Goal: Information Seeking & Learning: Learn about a topic

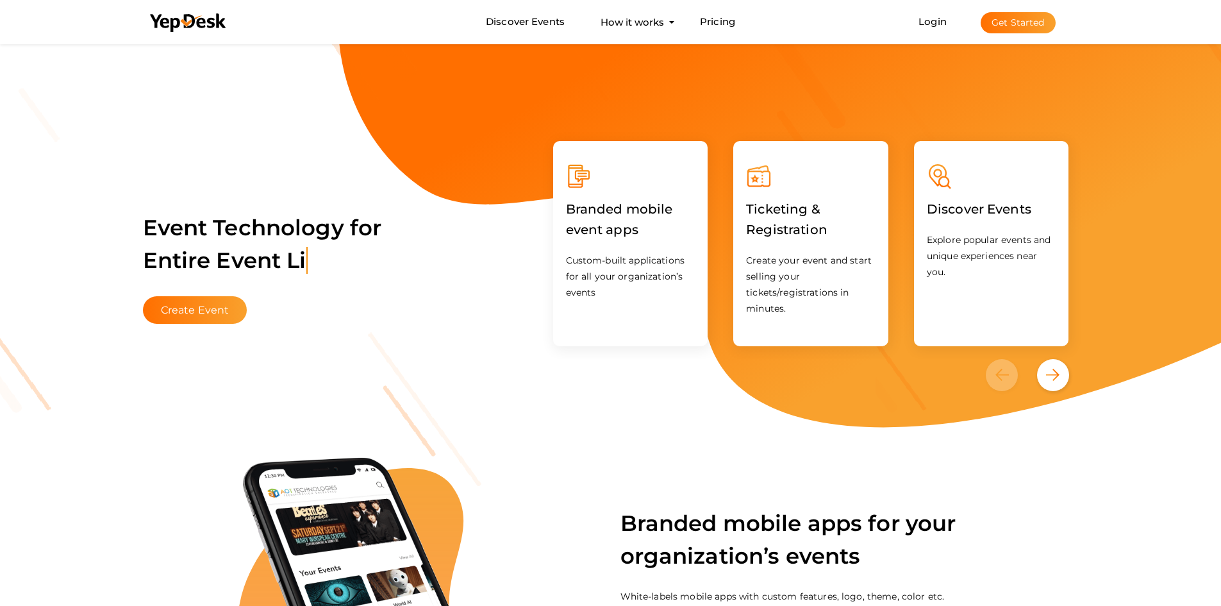
scroll to position [256, 0]
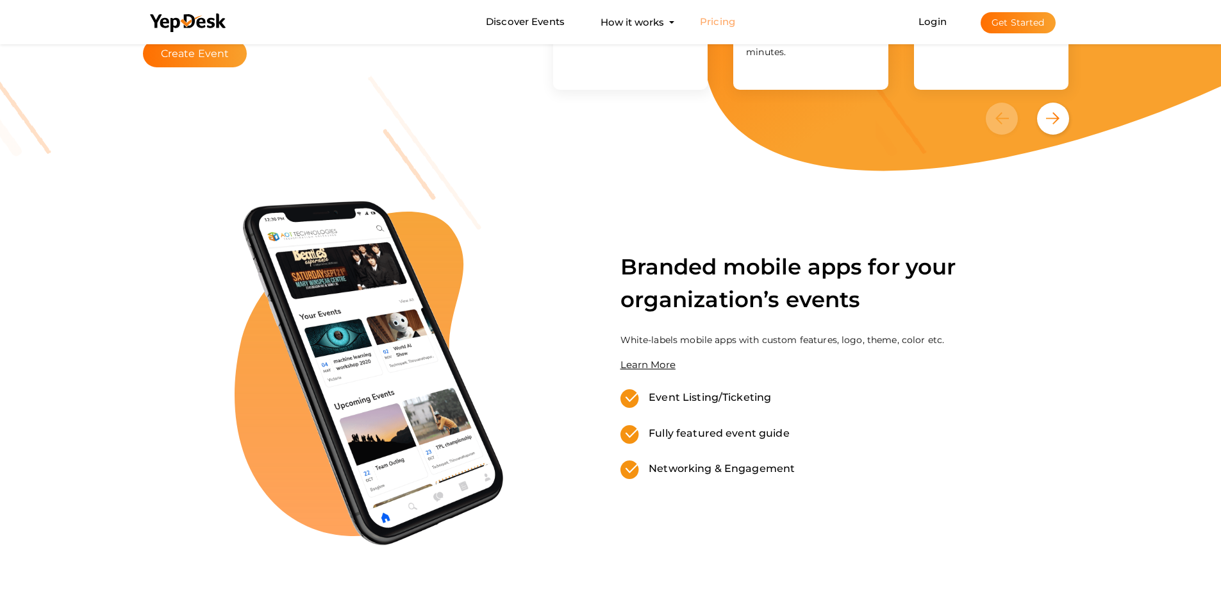
click at [716, 21] on link "Pricing" at bounding box center [717, 22] width 35 height 24
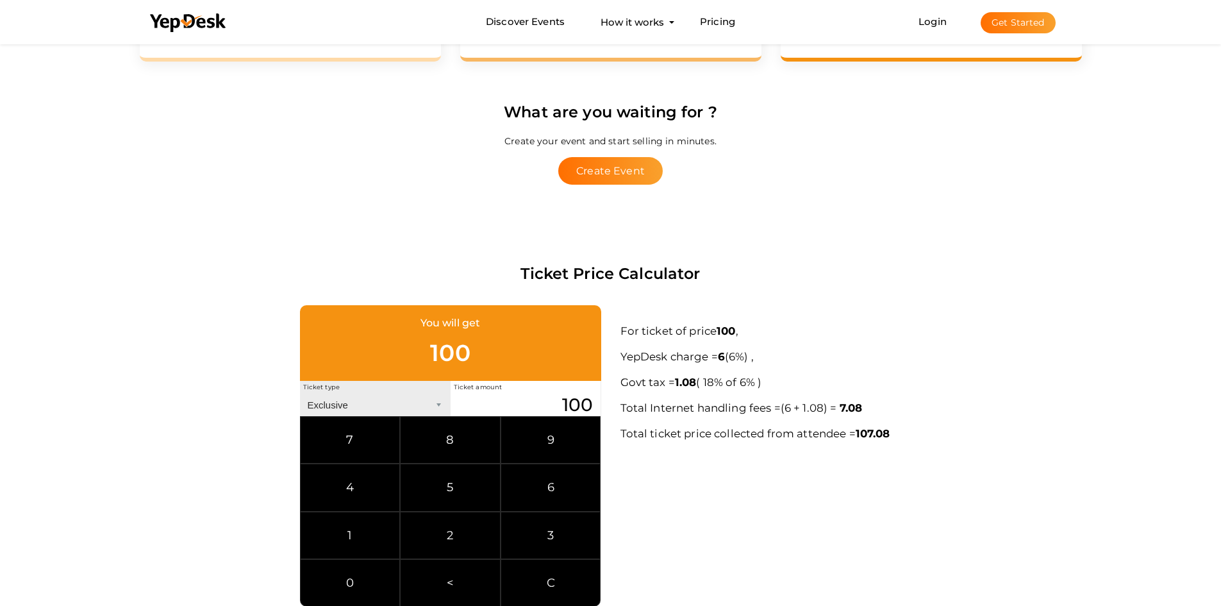
scroll to position [513, 0]
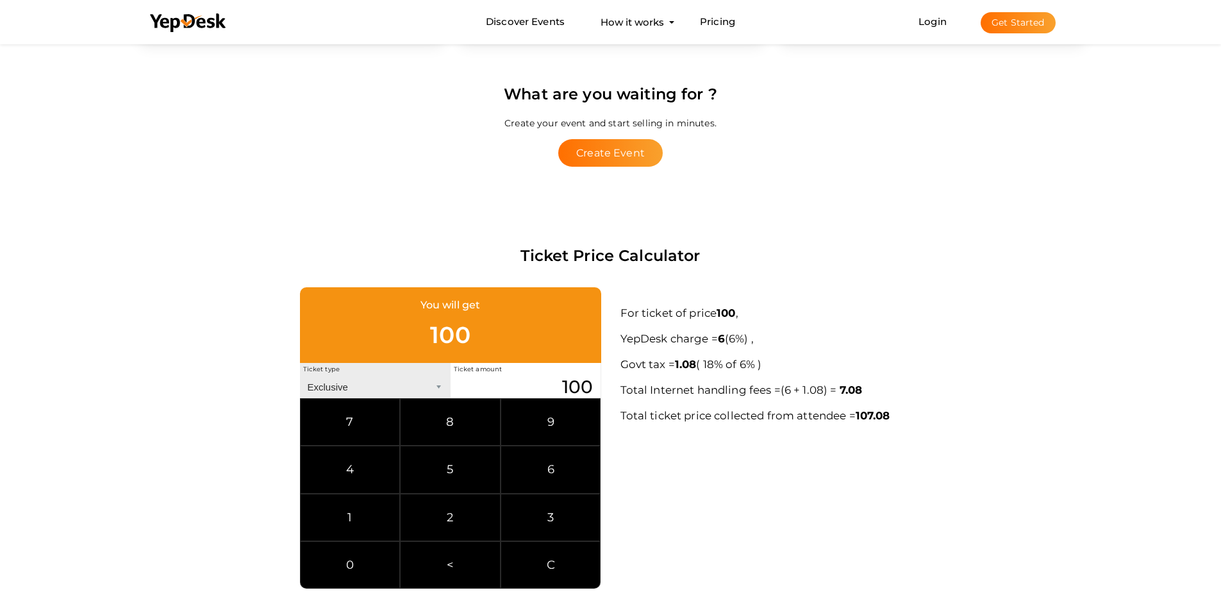
click at [333, 391] on select "Exclusive Inclusive" at bounding box center [375, 387] width 151 height 22
click at [333, 390] on select "Exclusive Inclusive" at bounding box center [375, 387] width 151 height 22
drag, startPoint x: 560, startPoint y: 385, endPoint x: 661, endPoint y: 386, distance: 101.3
click at [660, 386] on div "You will get 100 Ticket type Exclusive Inclusive Ticket amount 100 7 8 9 4 5 6 …" at bounding box center [610, 437] width 961 height 301
click at [731, 524] on div "You will get 999 Ticket type Exclusive Inclusive Ticket amount 999 7 8 9 4 5 6 …" at bounding box center [610, 437] width 961 height 301
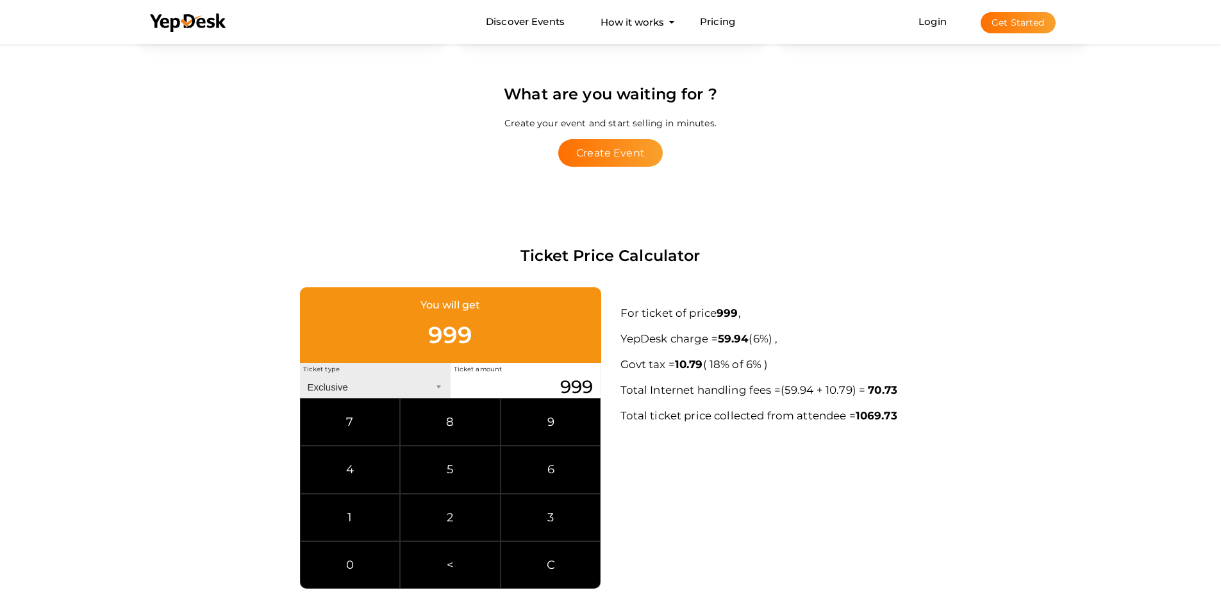
drag, startPoint x: 549, startPoint y: 388, endPoint x: 605, endPoint y: 388, distance: 56.4
click at [602, 388] on div "You will get 999 Ticket type Exclusive Inclusive Ticket amount 999 7 8 9 4 5 6 …" at bounding box center [450, 437] width 320 height 301
click at [675, 519] on div "You will get 1000 Ticket type Exclusive Inclusive Ticket amount 1000 7 8 9 4 5 …" at bounding box center [610, 437] width 961 height 301
drag, startPoint x: 542, startPoint y: 388, endPoint x: 643, endPoint y: 388, distance: 101.9
click at [643, 388] on div "You will get 1000 Ticket type Exclusive Inclusive Ticket amount 1000 7 8 9 4 5 …" at bounding box center [610, 437] width 961 height 301
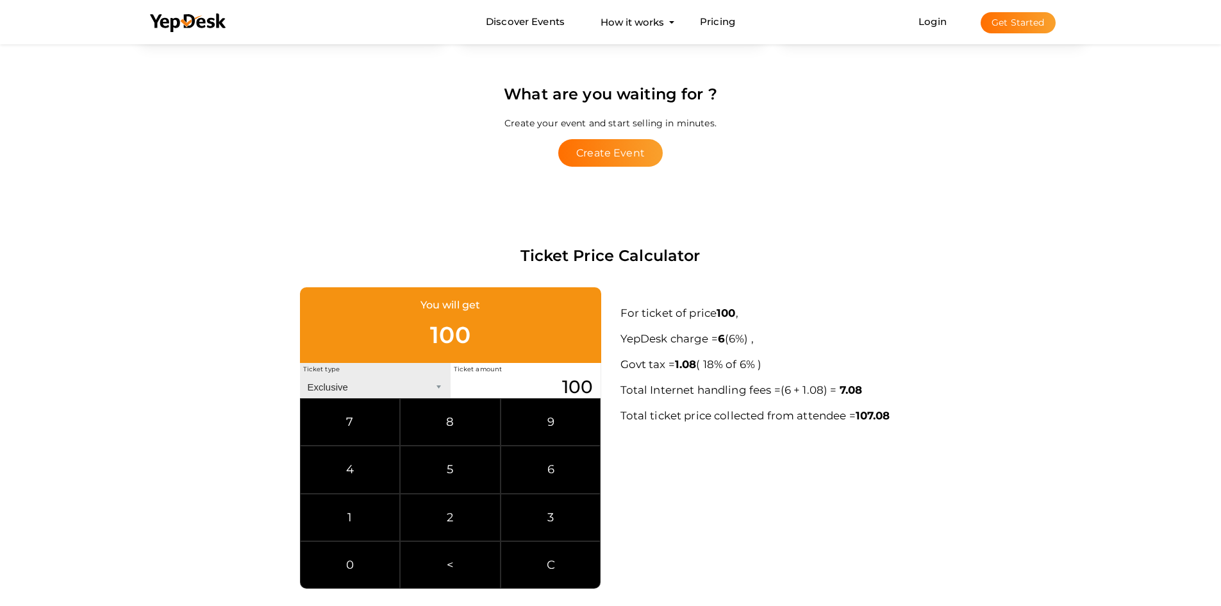
type input "100"
click at [705, 527] on div "You will get 100 Ticket type Exclusive Inclusive Ticket amount 100 7 8 9 4 5 6 …" at bounding box center [610, 437] width 961 height 301
click at [348, 385] on select "Exclusive Inclusive" at bounding box center [375, 387] width 151 height 22
select select "Inclusive"
click at [300, 376] on select "Exclusive Inclusive" at bounding box center [375, 387] width 151 height 22
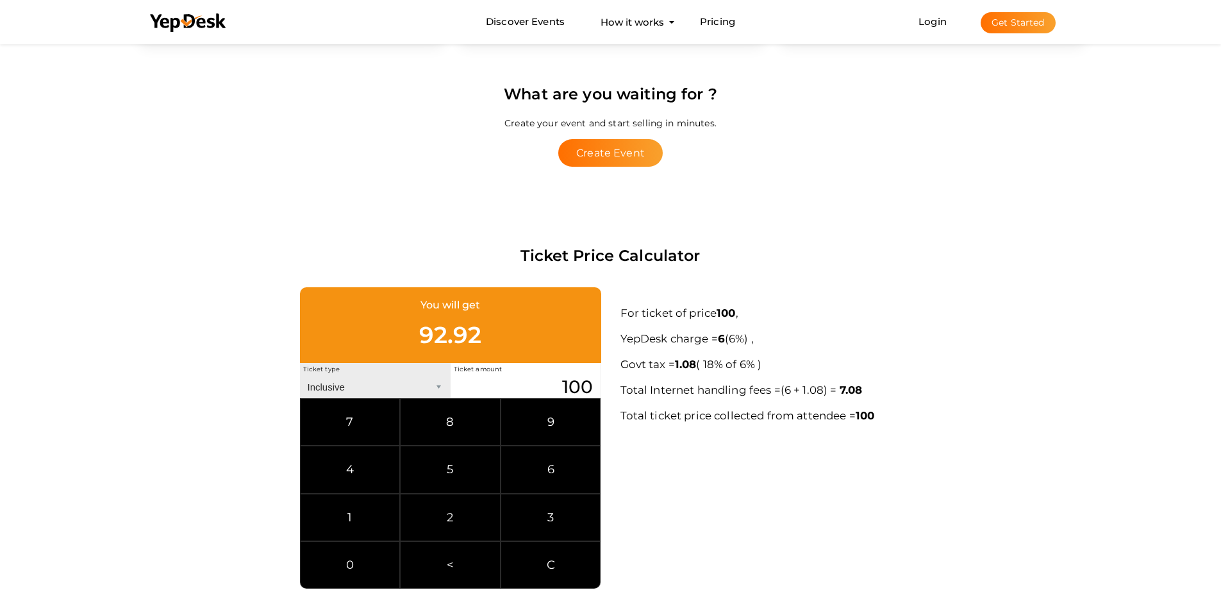
drag, startPoint x: 555, startPoint y: 388, endPoint x: 685, endPoint y: 388, distance: 129.5
click at [683, 388] on div "You will get 92.92 Ticket type Exclusive Inclusive Ticket amount 100 7 8 9 4 5 …" at bounding box center [610, 437] width 961 height 301
type input "999"
click at [722, 497] on div "You will get 928.27 Ticket type Exclusive Inclusive Ticket amount 999 7 8 9 4 5…" at bounding box center [610, 437] width 961 height 301
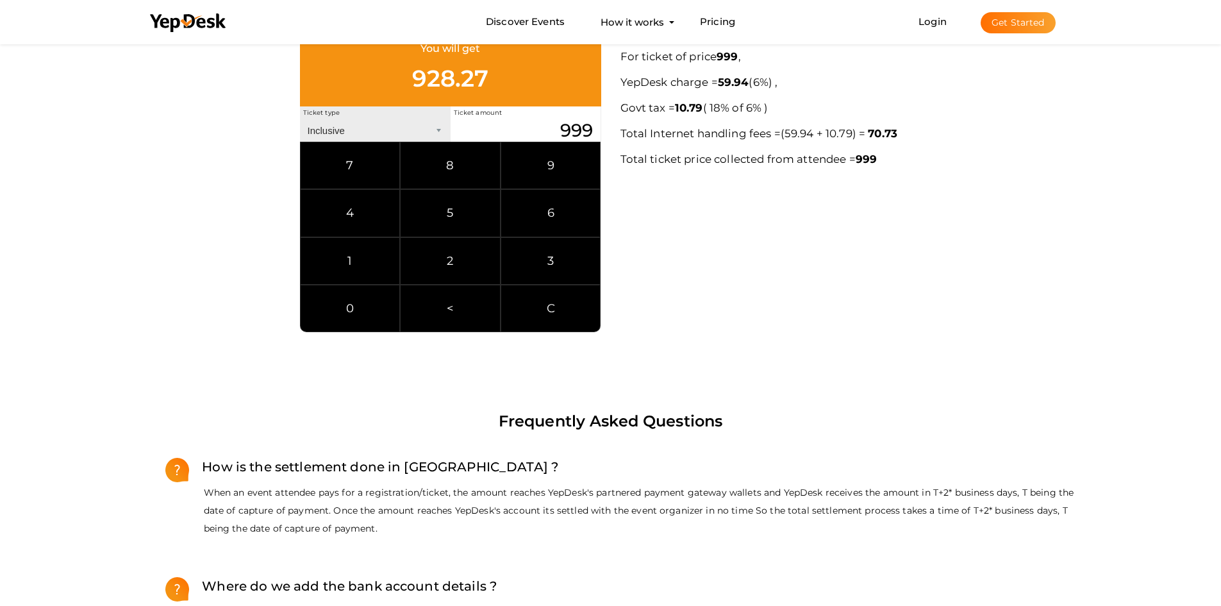
scroll to position [705, 0]
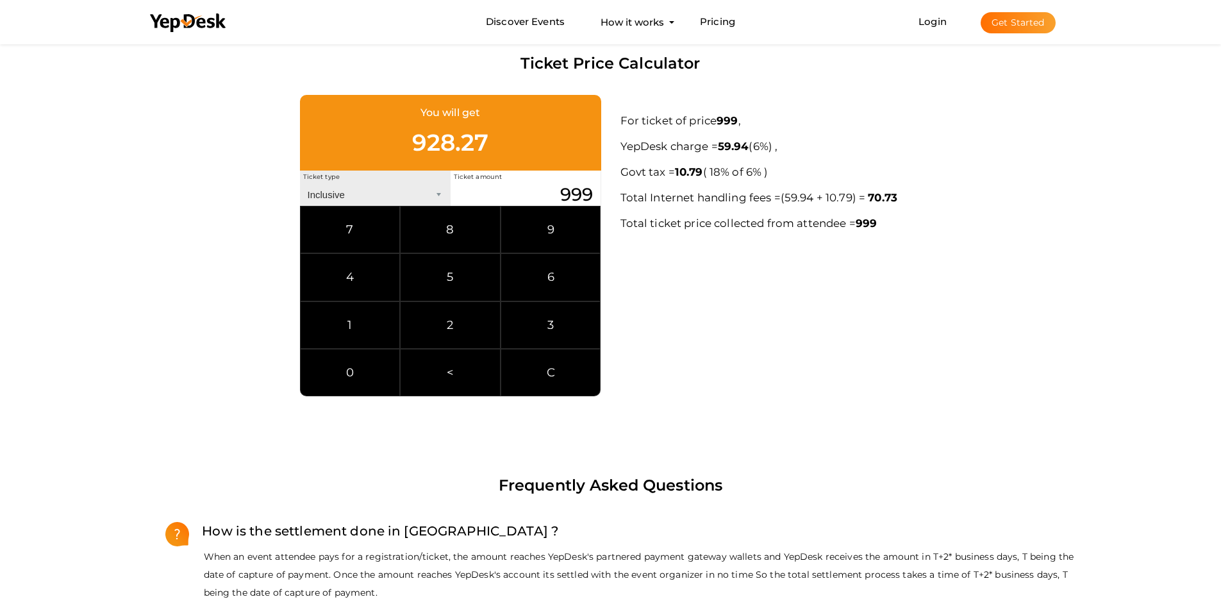
click at [392, 182] on div "Ticket type Exclusive Inclusive" at bounding box center [375, 187] width 151 height 35
click at [382, 187] on select "Exclusive Inclusive" at bounding box center [375, 194] width 151 height 22
select select "Exclusive"
click at [300, 183] on select "Exclusive Inclusive" at bounding box center [375, 194] width 151 height 22
drag, startPoint x: 555, startPoint y: 193, endPoint x: 658, endPoint y: 191, distance: 103.2
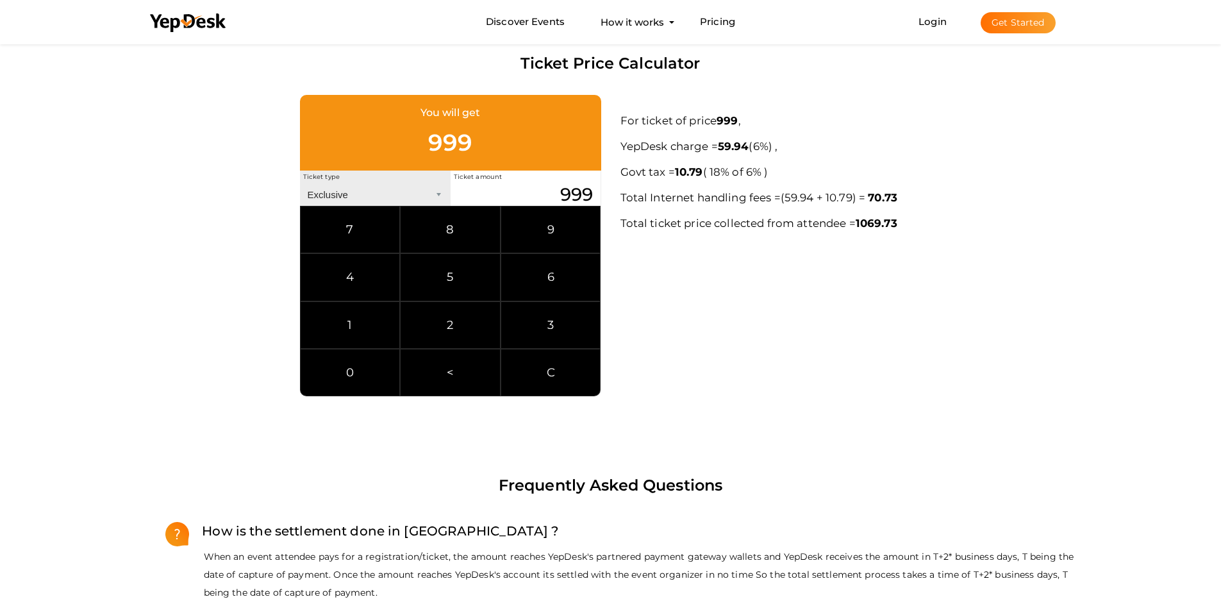
click at [643, 193] on div "You will get 999 Ticket type Exclusive Inclusive Ticket amount 999 7 8 9 4 5 6 …" at bounding box center [610, 245] width 961 height 301
click at [668, 274] on div "You will get 1000 Ticket type Exclusive Inclusive Ticket amount 1000 7 8 9 4 5 …" at bounding box center [610, 245] width 961 height 301
click at [544, 189] on input "1000" at bounding box center [526, 194] width 150 height 22
drag, startPoint x: 544, startPoint y: 189, endPoint x: 681, endPoint y: 193, distance: 137.2
click at [676, 193] on div "You will get 1000 Ticket type Exclusive Inclusive Ticket amount 1000 7 8 9 4 5 …" at bounding box center [610, 245] width 961 height 301
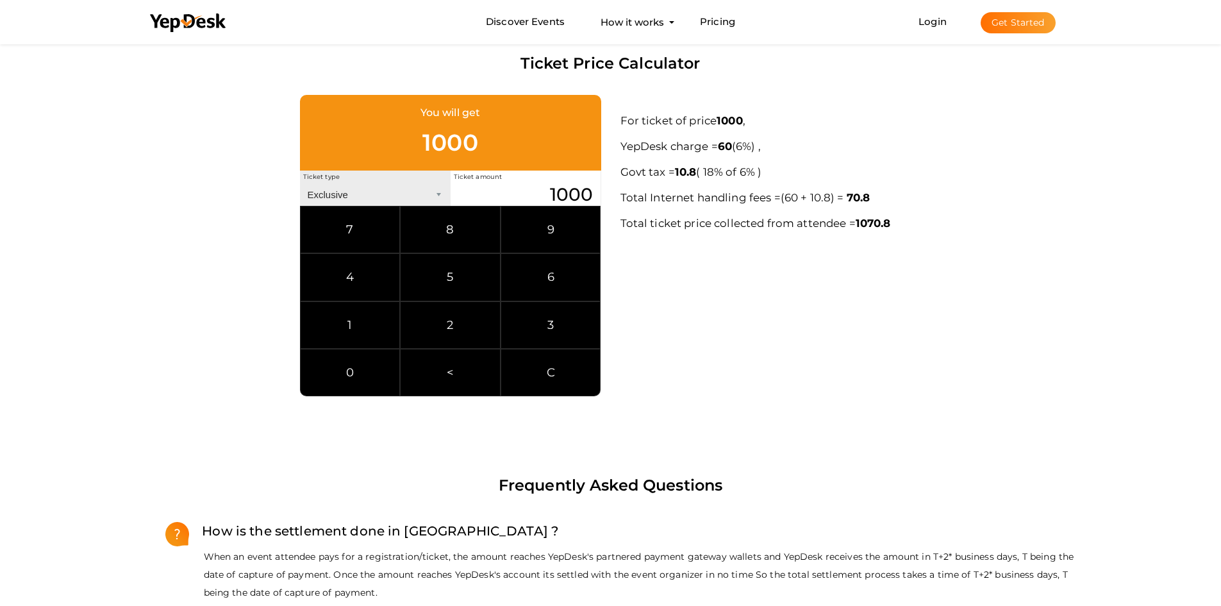
click at [697, 296] on div "You will get 1000 Ticket type Exclusive Inclusive Ticket amount 1000 7 8 9 4 5 …" at bounding box center [610, 245] width 961 height 301
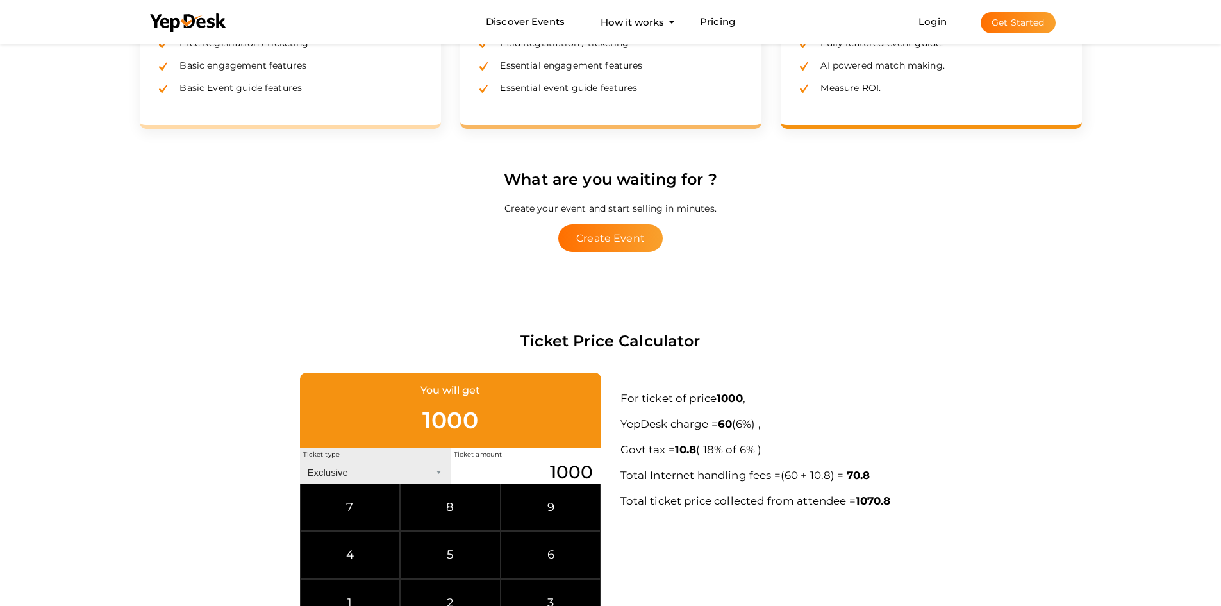
scroll to position [513, 0]
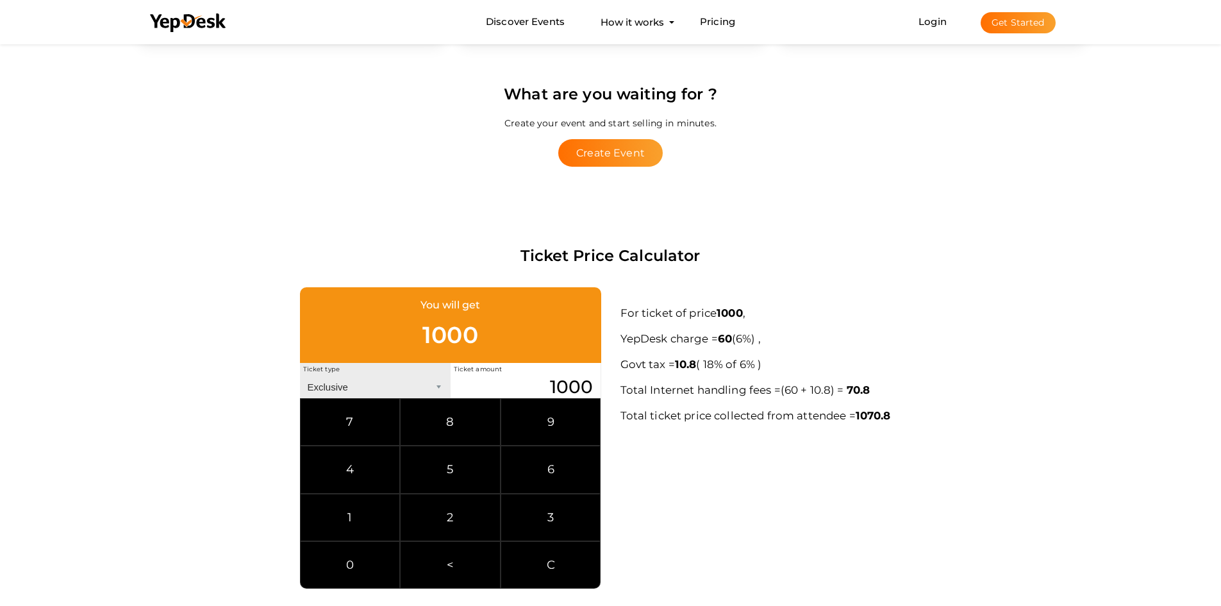
drag, startPoint x: 535, startPoint y: 381, endPoint x: 688, endPoint y: 386, distance: 152.6
click at [683, 387] on div "You will get 1000 Ticket type Exclusive Inclusive Ticket amount 1000 7 8 9 4 5 …" at bounding box center [610, 437] width 961 height 301
type input "900"
click at [408, 381] on select "Exclusive Inclusive" at bounding box center [375, 387] width 151 height 22
select select "Inclusive"
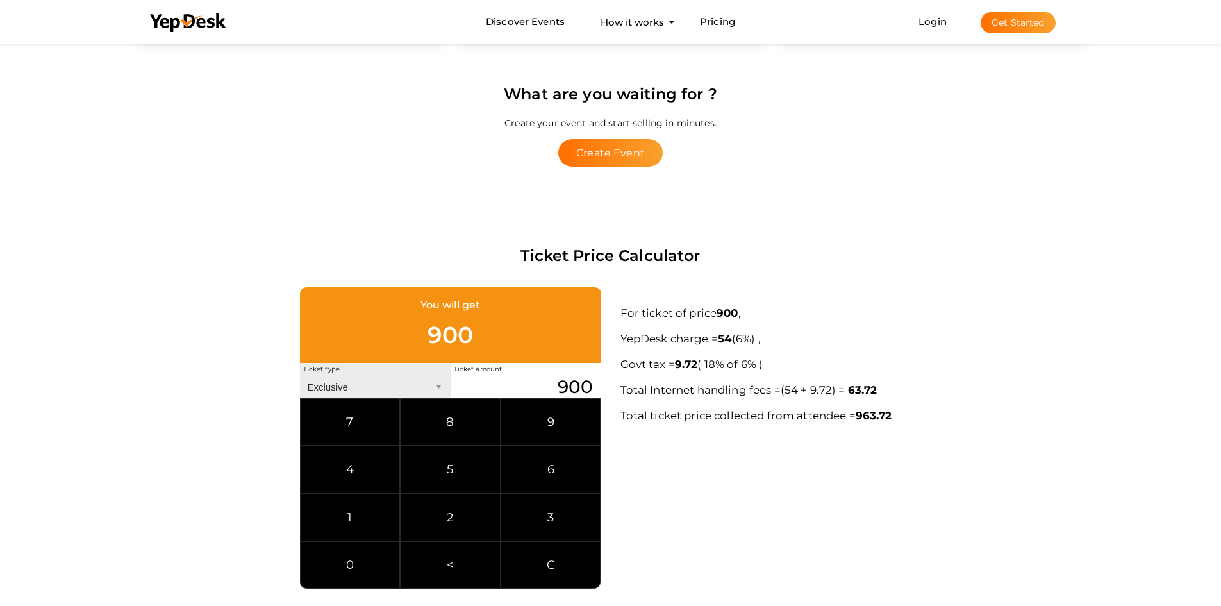
click at [300, 376] on select "Exclusive Inclusive" at bounding box center [375, 387] width 151 height 22
click at [820, 509] on div "You will get 836.28 Ticket type Exclusive Inclusive Ticket amount 900 7 8 9 4 5…" at bounding box center [610, 437] width 961 height 301
click at [693, 62] on div "What are you waiting for ? Create your event and start selling in minutes. Crea…" at bounding box center [610, 124] width 961 height 161
click at [806, 149] on div "What are you waiting for ? Create your event and start selling in minutes. Crea…" at bounding box center [610, 124] width 961 height 84
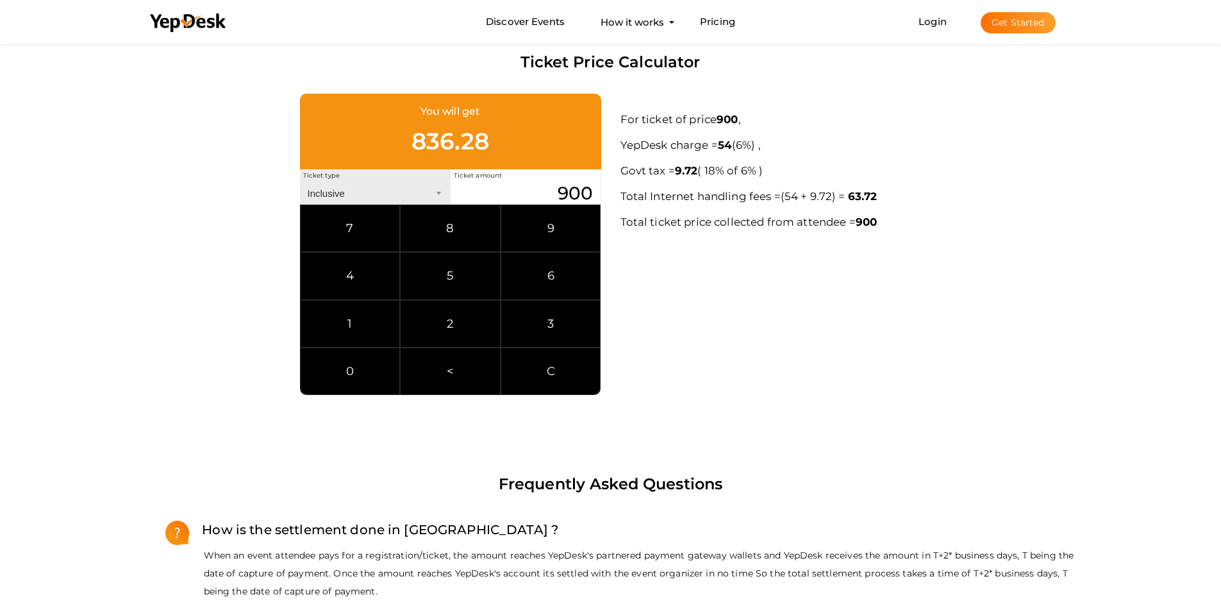
scroll to position [705, 0]
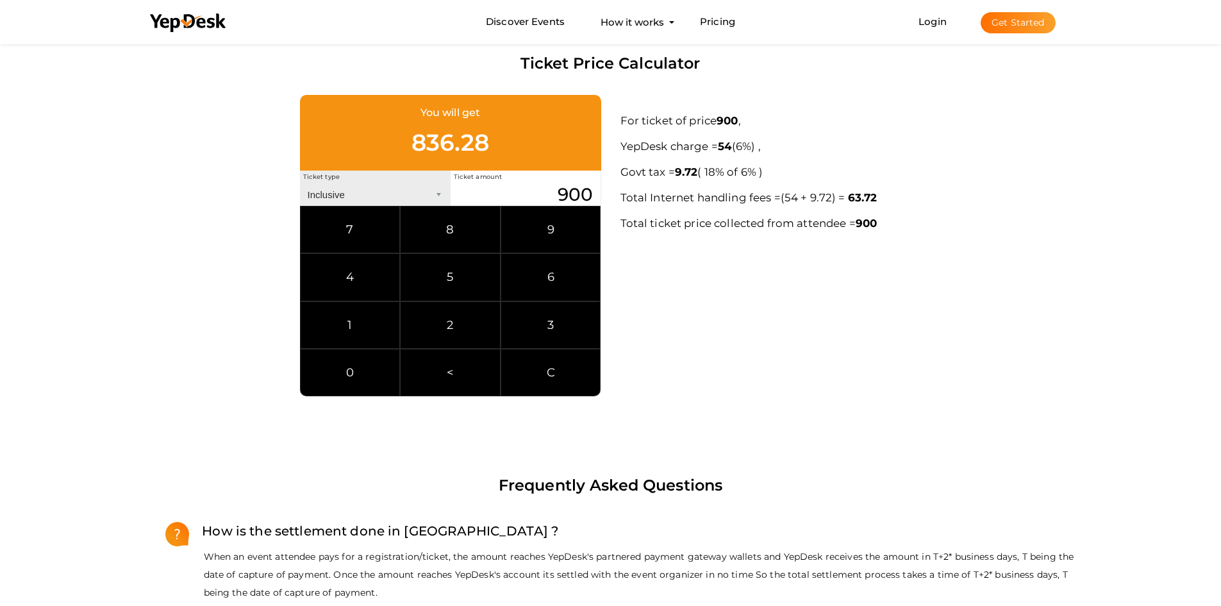
drag, startPoint x: 556, startPoint y: 191, endPoint x: 607, endPoint y: 191, distance: 50.6
click at [606, 191] on div "You will get 836.28 Ticket type Exclusive Inclusive Ticket amount 900 7 8 9 4 5…" at bounding box center [450, 245] width 320 height 301
type input "600"
click at [390, 190] on select "Exclusive Inclusive" at bounding box center [375, 194] width 151 height 22
select select "Exclusive"
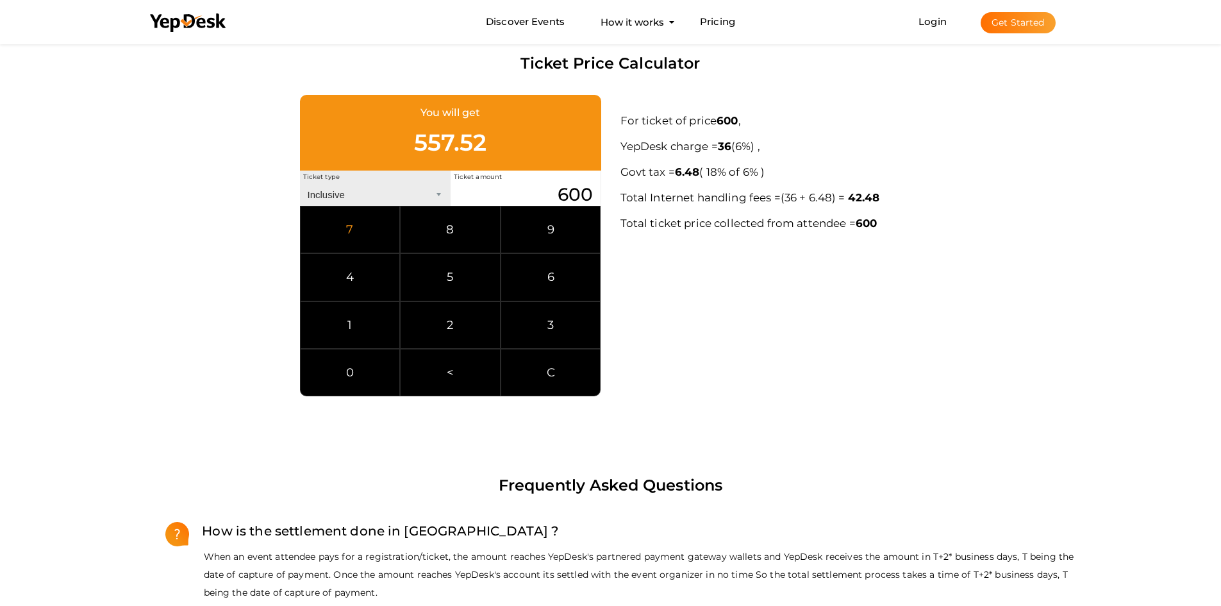
click at [300, 183] on select "Exclusive Inclusive" at bounding box center [375, 194] width 151 height 22
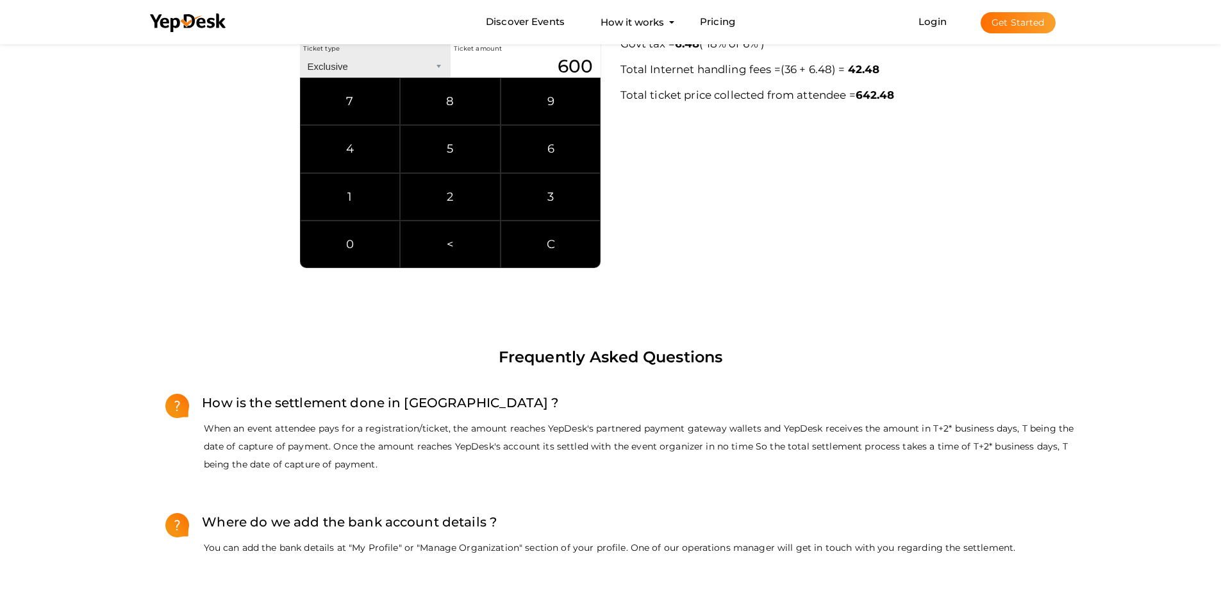
click at [736, 239] on div "You will get 600 Ticket type Exclusive Inclusive Ticket amount 600 7 8 9 4 5 6 …" at bounding box center [610, 117] width 961 height 301
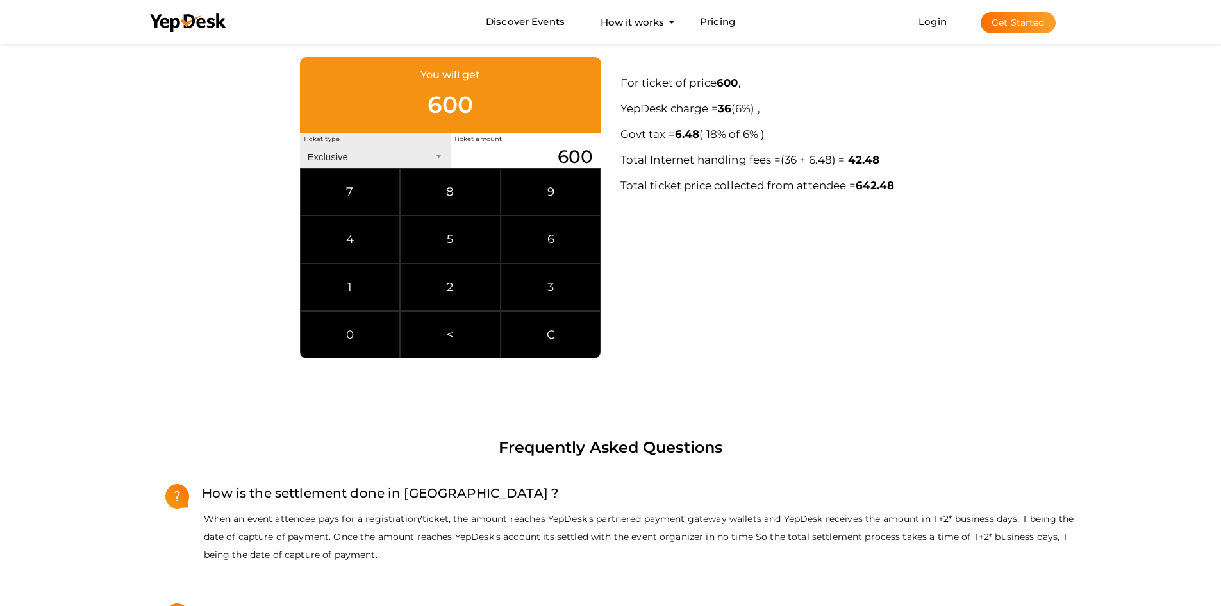
scroll to position [577, 0]
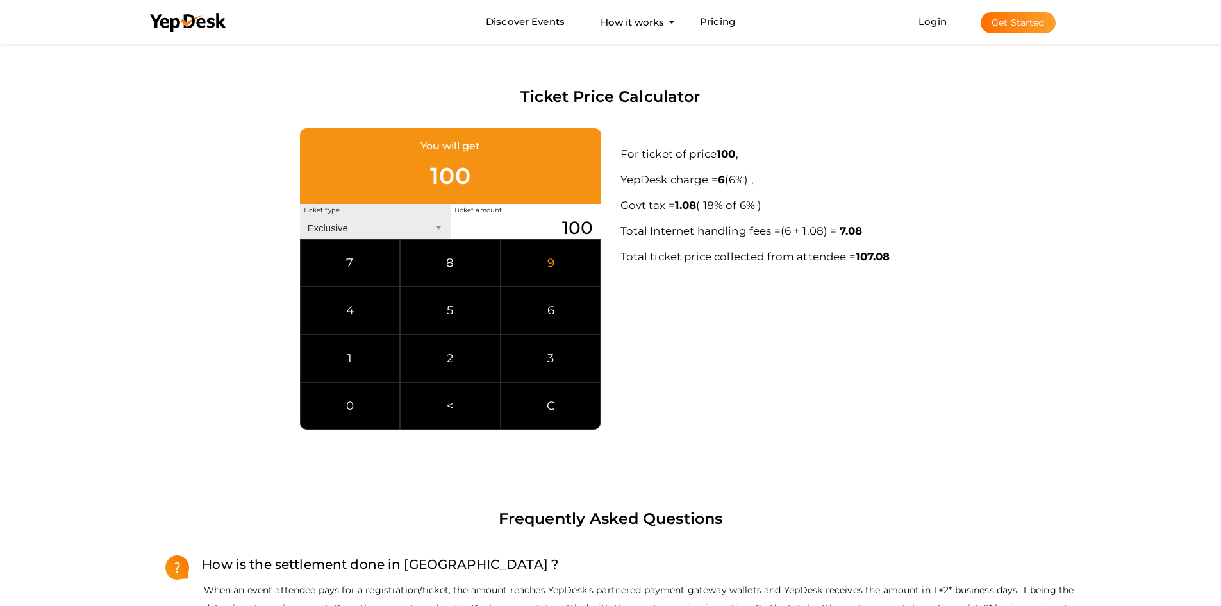
scroll to position [641, 0]
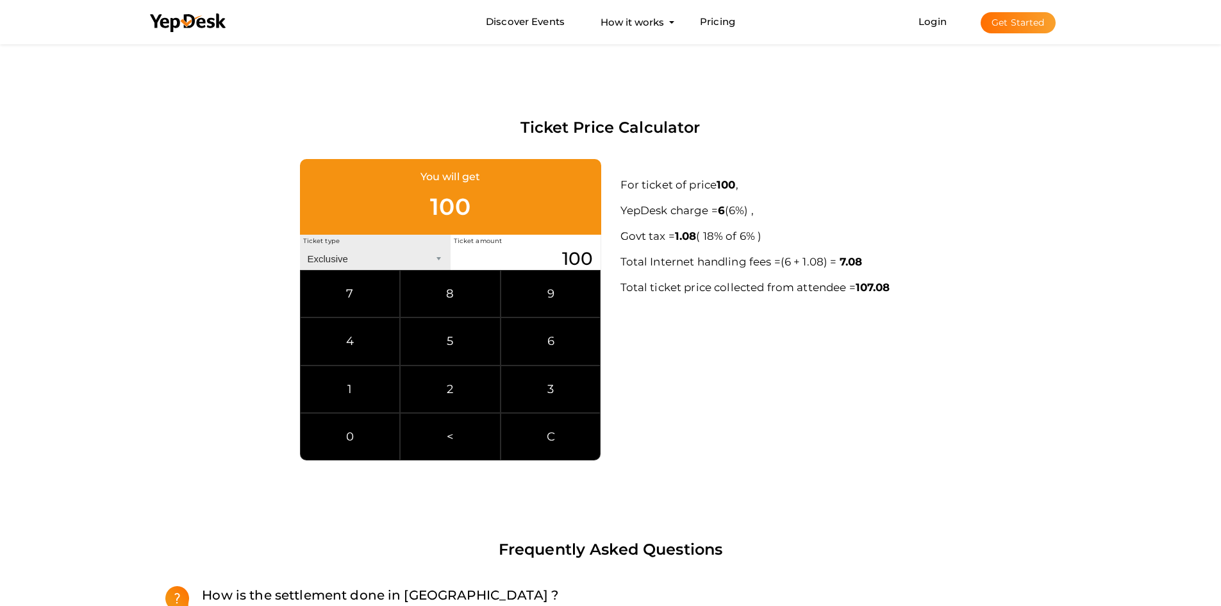
drag, startPoint x: 558, startPoint y: 253, endPoint x: 638, endPoint y: 256, distance: 79.5
click at [638, 256] on div "You will get 100 Ticket type Exclusive Inclusive Ticket amount 100 7 8 9 4 5 6 …" at bounding box center [610, 309] width 961 height 301
type input "600"
click at [737, 392] on div "You will get 600 Ticket type Exclusive Inclusive Ticket amount 600 7 8 9 4 5 6 …" at bounding box center [610, 309] width 961 height 301
